Goal: Task Accomplishment & Management: Use online tool/utility

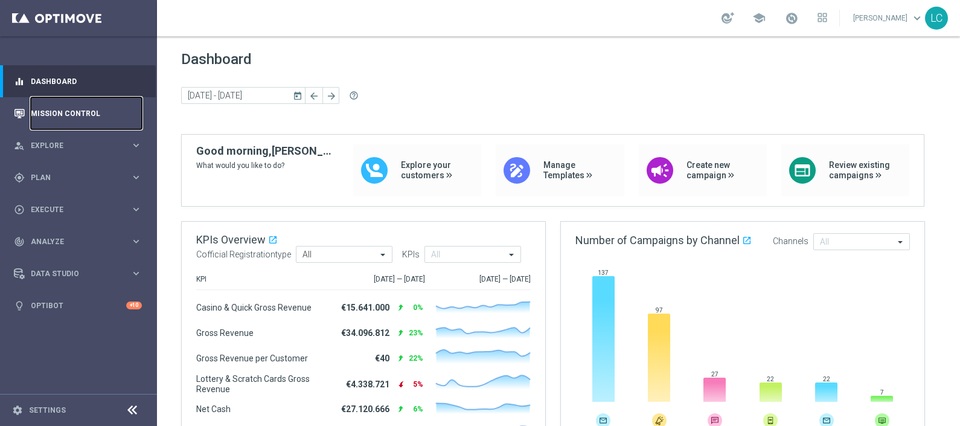
click at [40, 122] on link "Mission Control" at bounding box center [86, 113] width 111 height 32
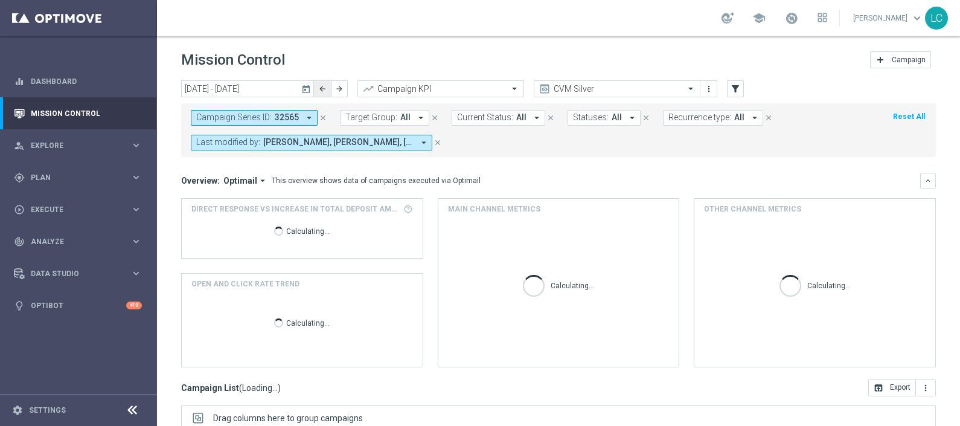
click at [319, 83] on button "arrow_back" at bounding box center [322, 88] width 17 height 17
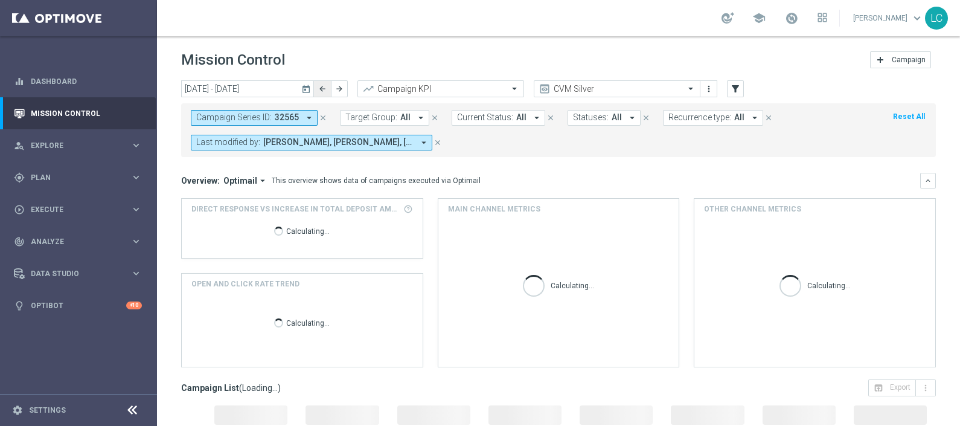
type input "[DATE] - [DATE]"
click at [319, 116] on icon "close" at bounding box center [323, 117] width 8 height 8
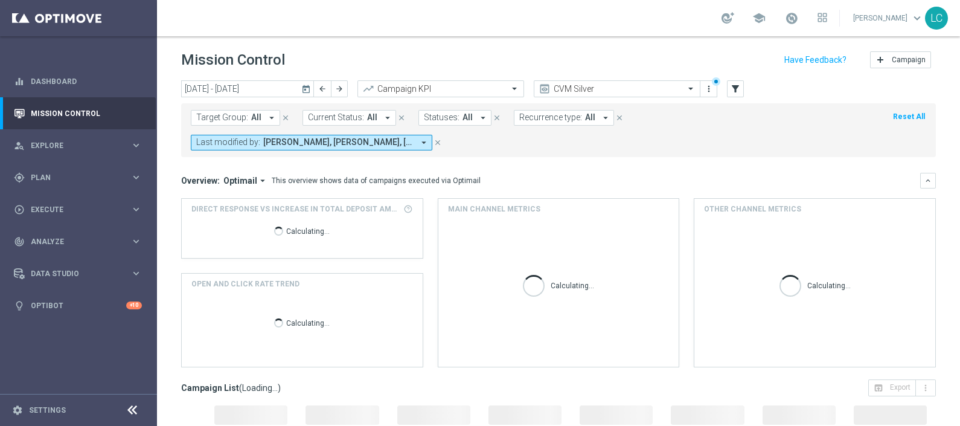
click at [245, 121] on span "Target Group:" at bounding box center [222, 117] width 52 height 10
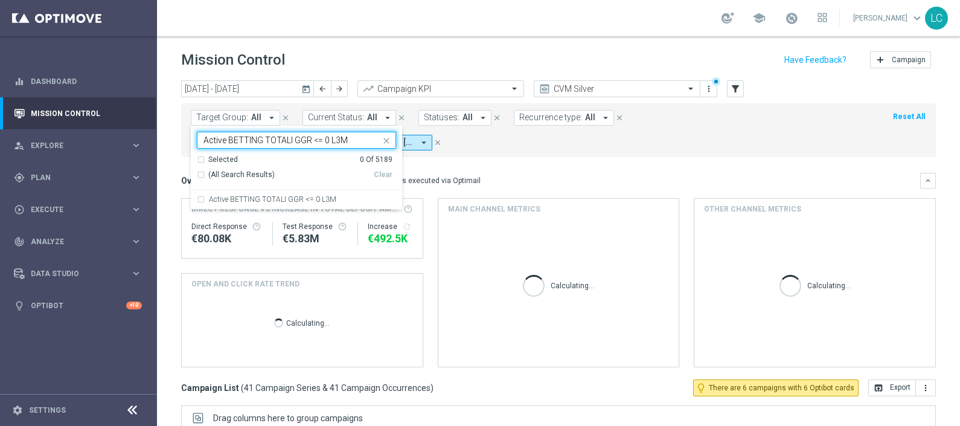
click at [235, 202] on label "Active BETTING TOTALI GGR <= 0 L3M" at bounding box center [272, 199] width 127 height 7
type input "Active BETTING TOTALI GGR <= 0 L3M"
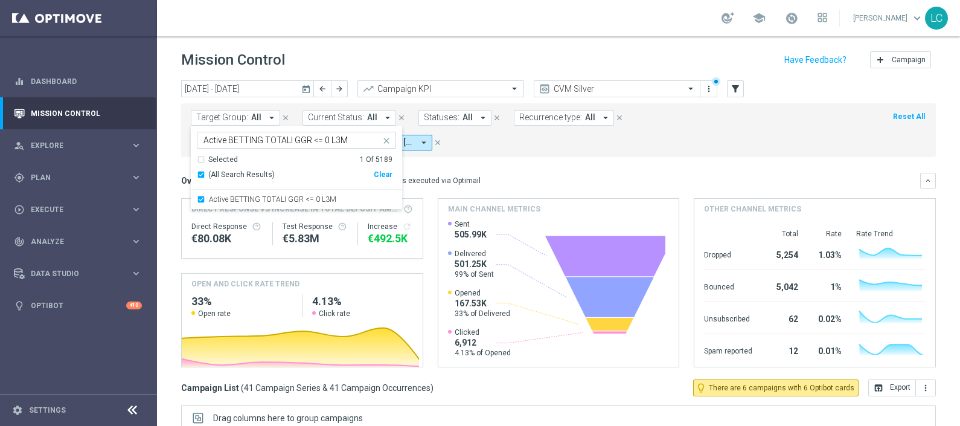
click at [529, 160] on mini-dashboard "Overview: Optimail arrow_drop_down This overview shows data of campaigns execut…" at bounding box center [558, 268] width 755 height 222
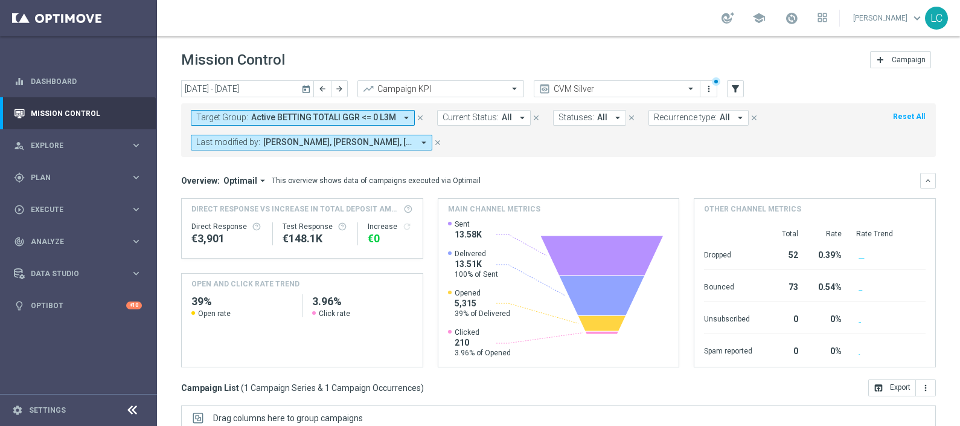
scroll to position [202, 0]
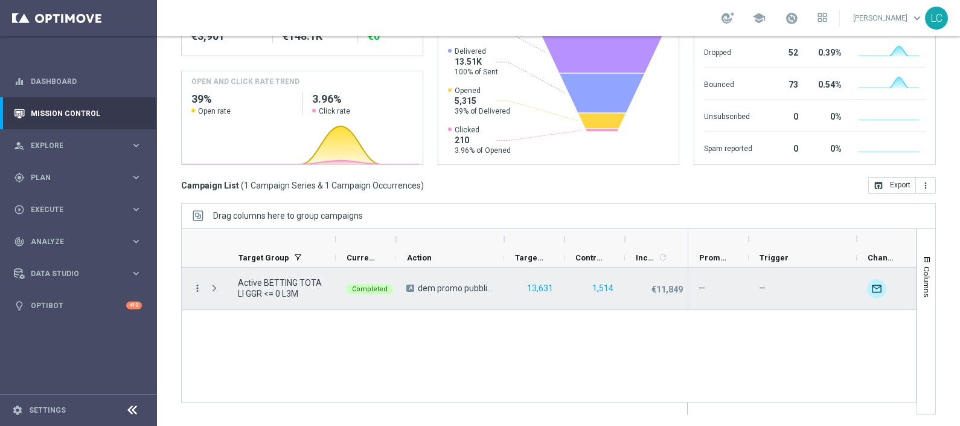
click at [199, 286] on icon "more_vert" at bounding box center [197, 288] width 11 height 11
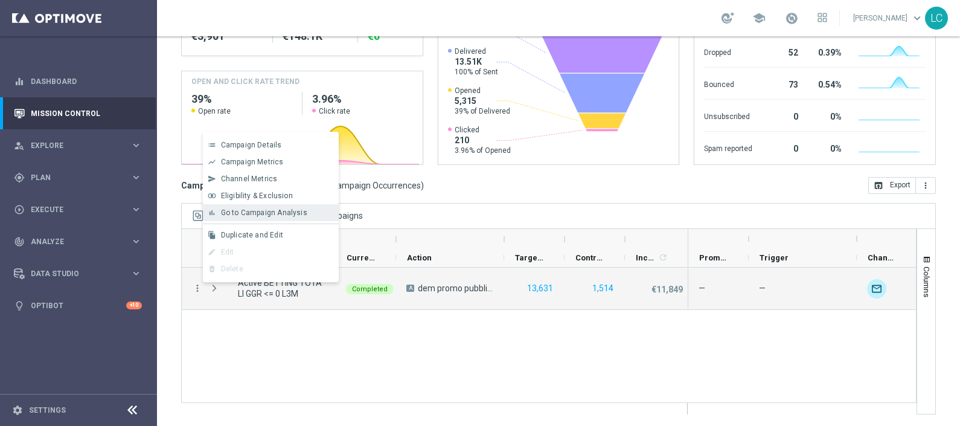
click at [257, 204] on div "bar_chart Go to Campaign Analysis" at bounding box center [271, 212] width 136 height 17
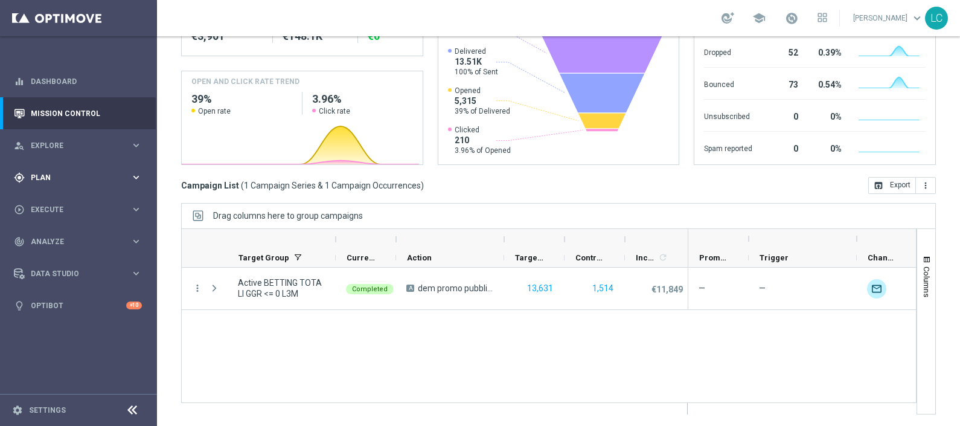
click at [33, 179] on span "Plan" at bounding box center [81, 177] width 100 height 7
click at [50, 239] on span "Templates" at bounding box center [75, 238] width 86 height 7
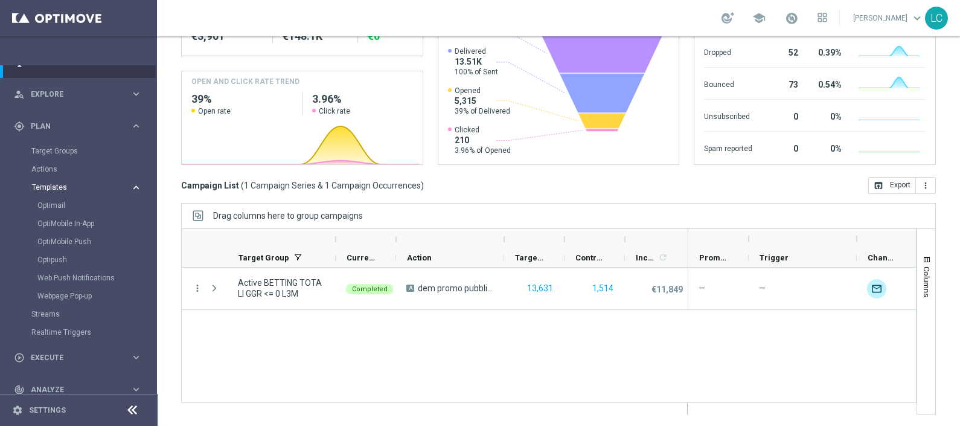
scroll to position [51, 0]
click at [57, 202] on link "Optimail" at bounding box center [81, 206] width 88 height 10
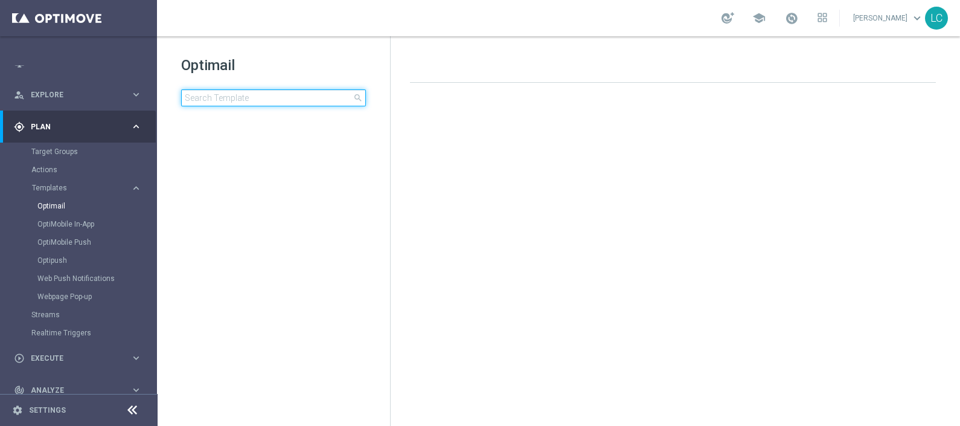
click at [254, 100] on input at bounding box center [273, 97] width 185 height 17
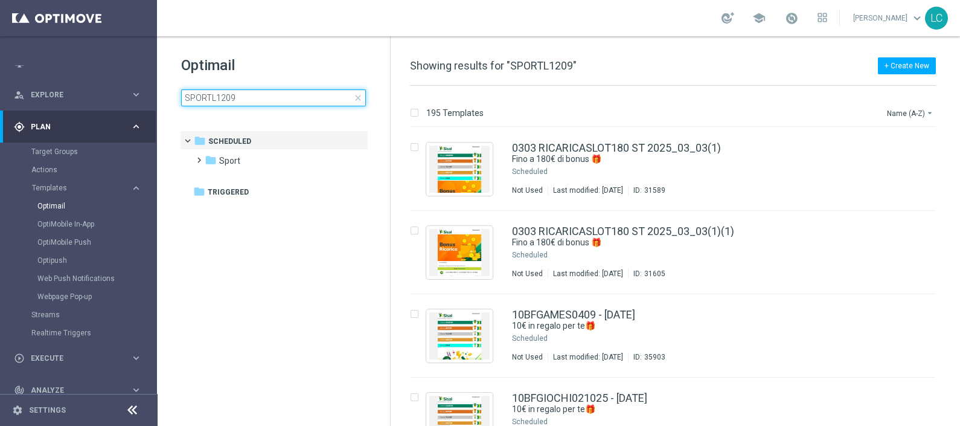
type input "SPORTL1209"
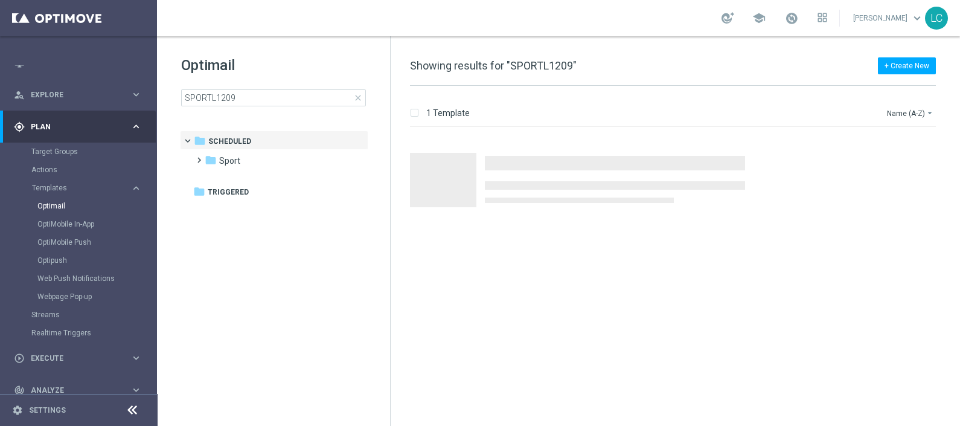
click at [277, 57] on h1 "Optimail" at bounding box center [273, 65] width 185 height 19
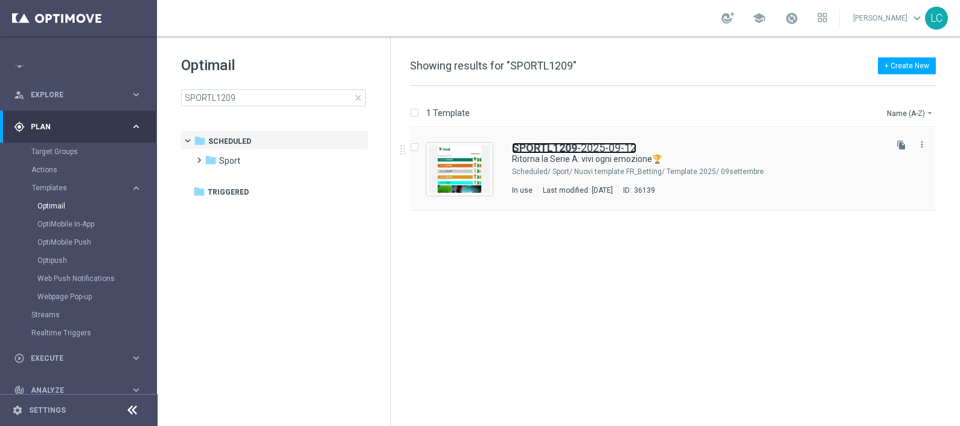
click at [615, 149] on link "SPORTL1209 -2025-09-12" at bounding box center [574, 147] width 124 height 11
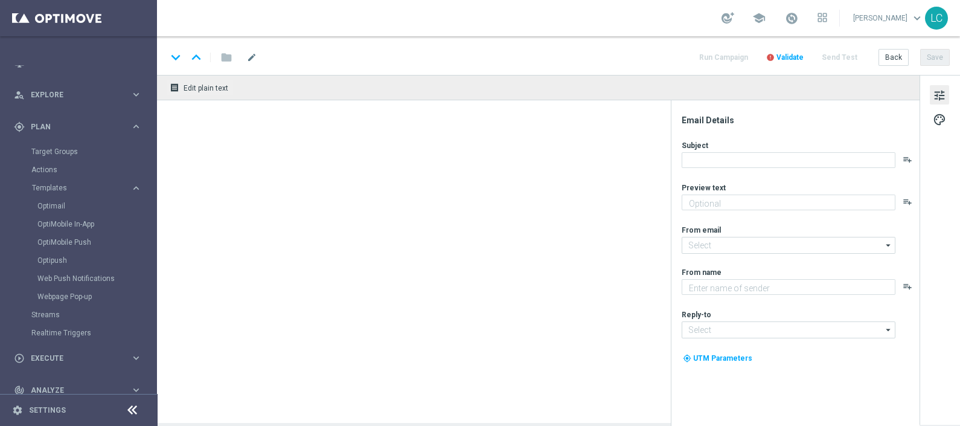
type textarea "fino a 5€ Freebet🎁"
type input "[EMAIL_ADDRESS][DOMAIN_NAME]"
type textarea "Sisal"
type input "[EMAIL_ADDRESS][DOMAIN_NAME]"
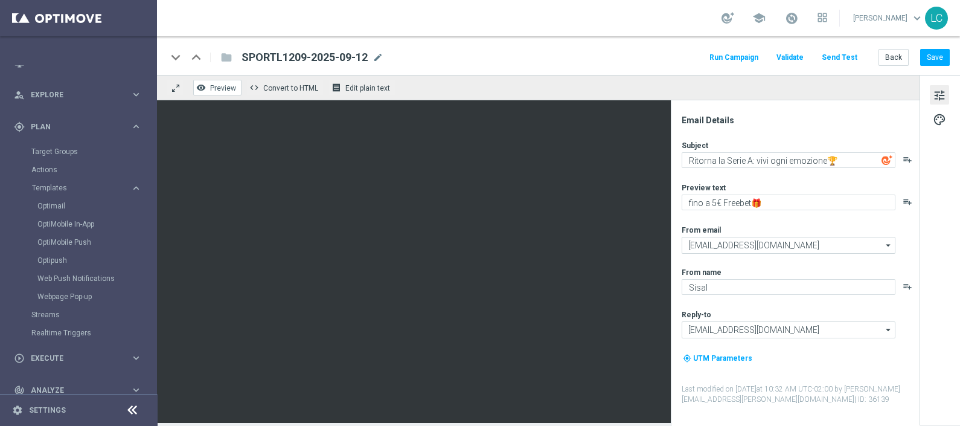
click at [215, 87] on span "Preview" at bounding box center [223, 88] width 26 height 8
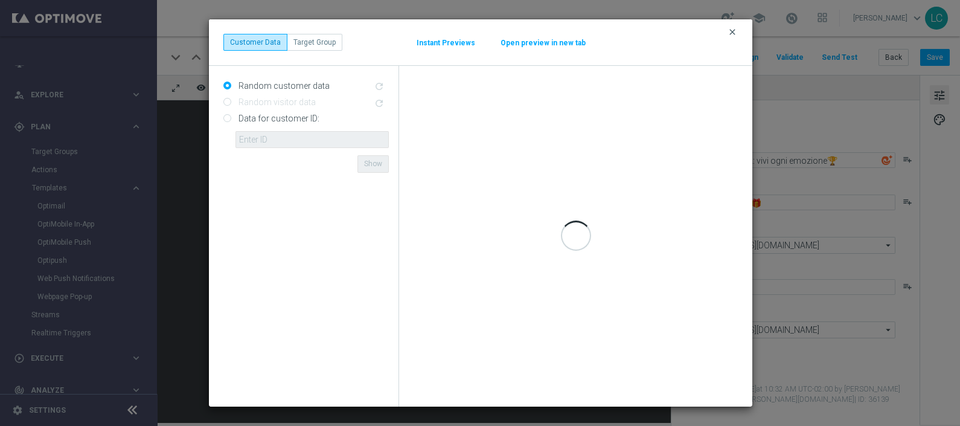
click at [731, 33] on icon "clear" at bounding box center [732, 32] width 10 height 10
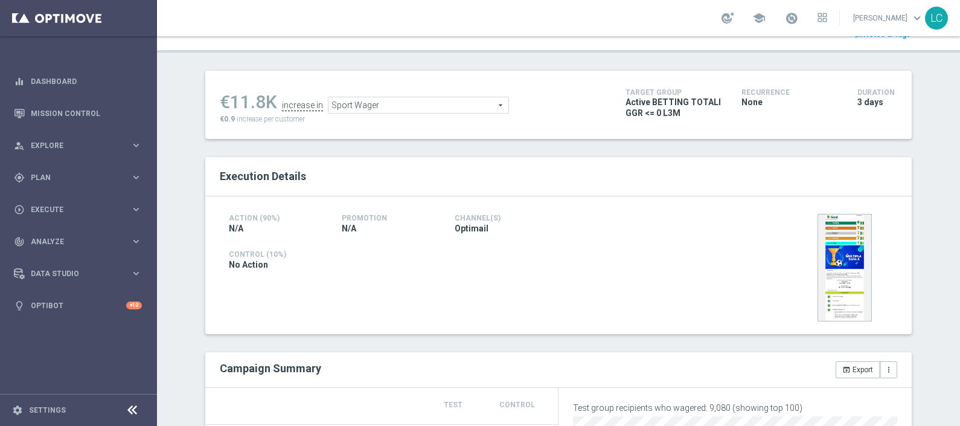
scroll to position [128, 0]
click at [438, 106] on span "Sport Wager" at bounding box center [418, 106] width 180 height 16
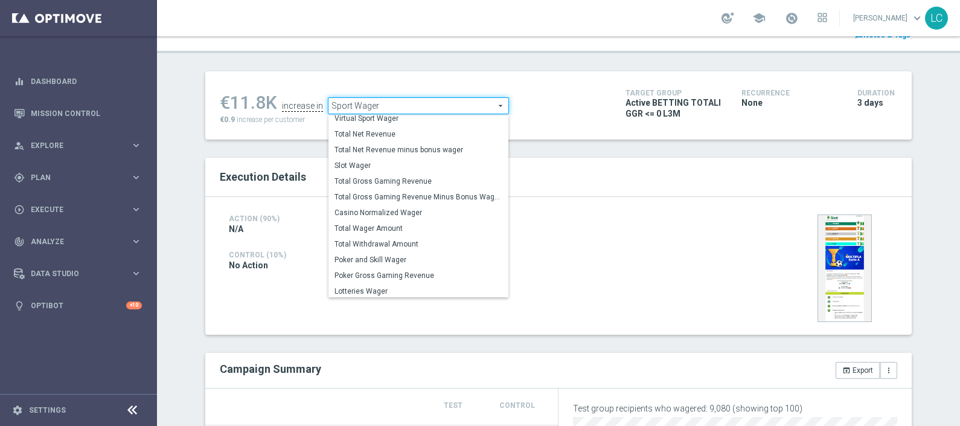
scroll to position [188, 0]
click at [371, 222] on span "Total Wager Amount" at bounding box center [418, 227] width 168 height 10
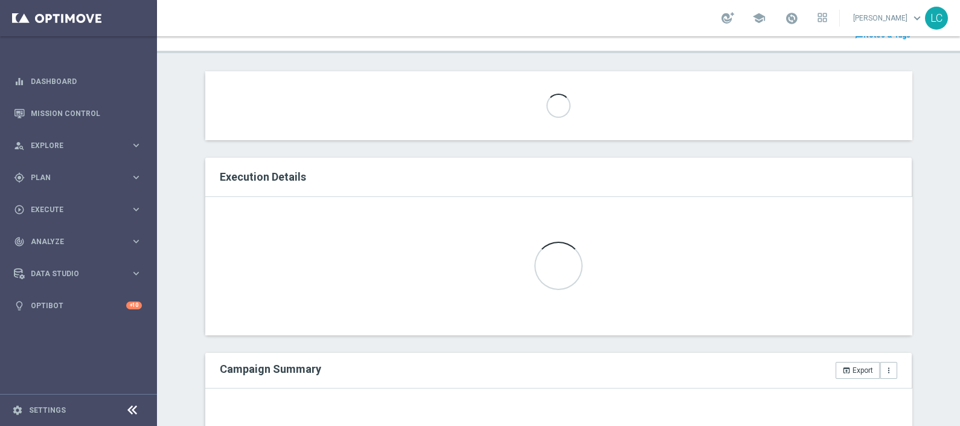
type input "Total Wager Amount"
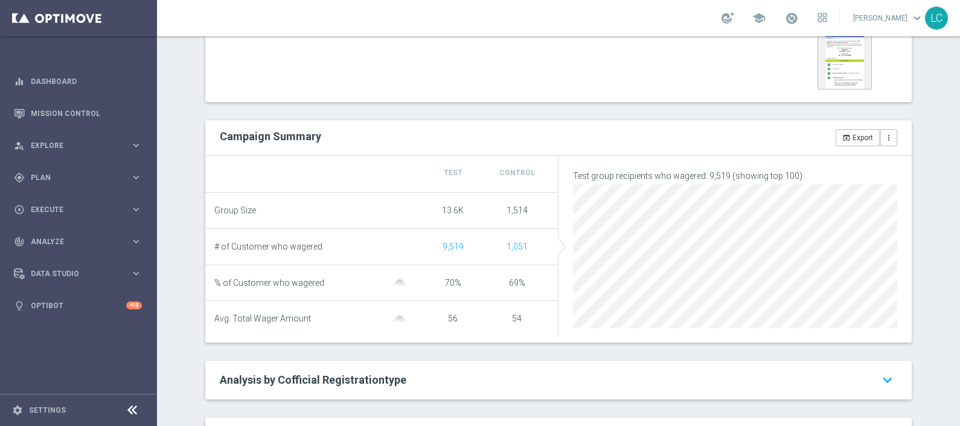
scroll to position [341, 0]
